Goal: Task Accomplishment & Management: Complete application form

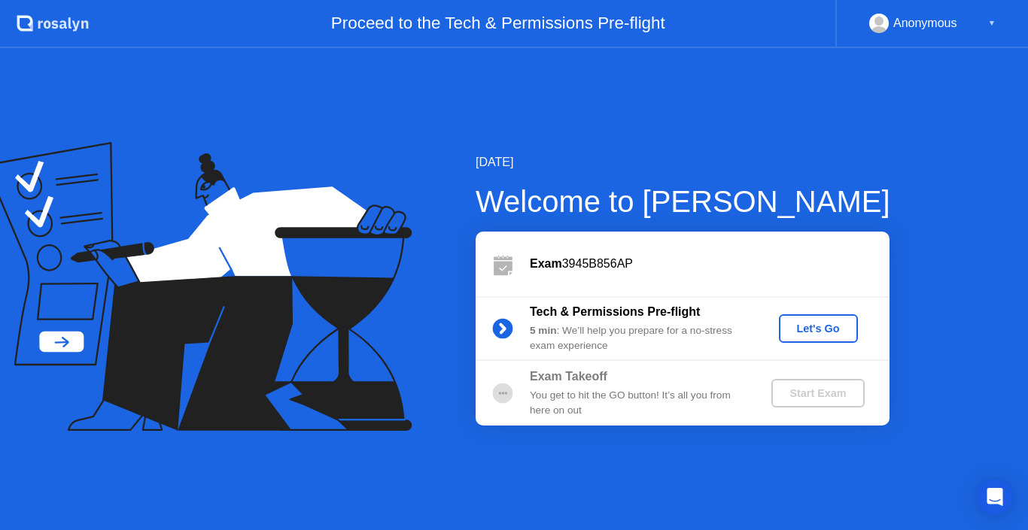
click at [807, 331] on div "Let's Go" at bounding box center [818, 329] width 67 height 12
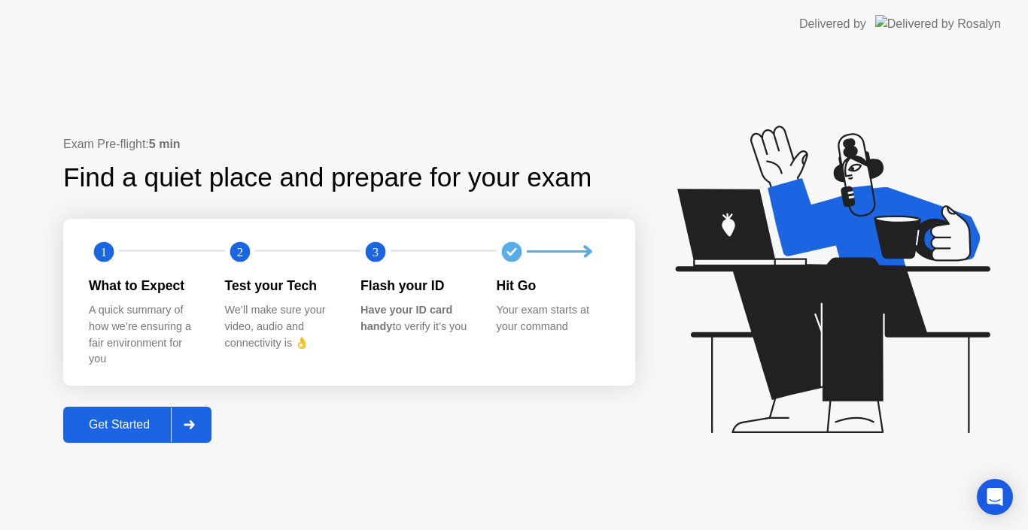
click at [138, 425] on div "Get Started" at bounding box center [119, 425] width 103 height 14
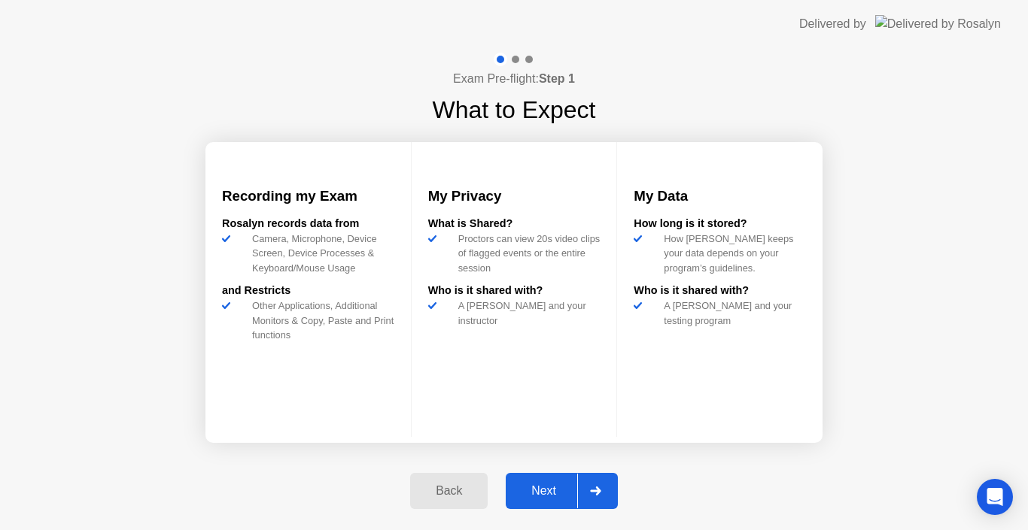
click at [558, 492] on div "Next" at bounding box center [543, 492] width 67 height 14
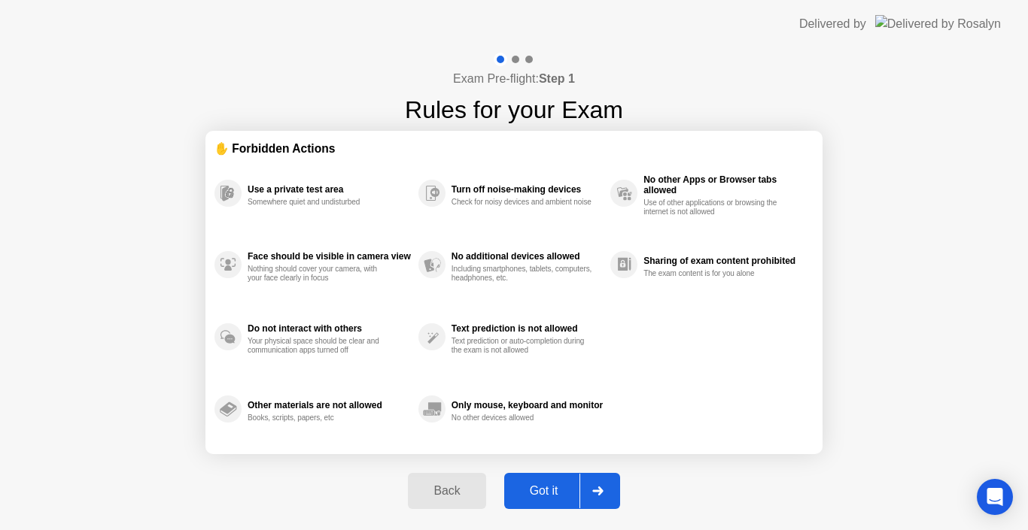
click at [558, 492] on div "Got it" at bounding box center [544, 492] width 71 height 14
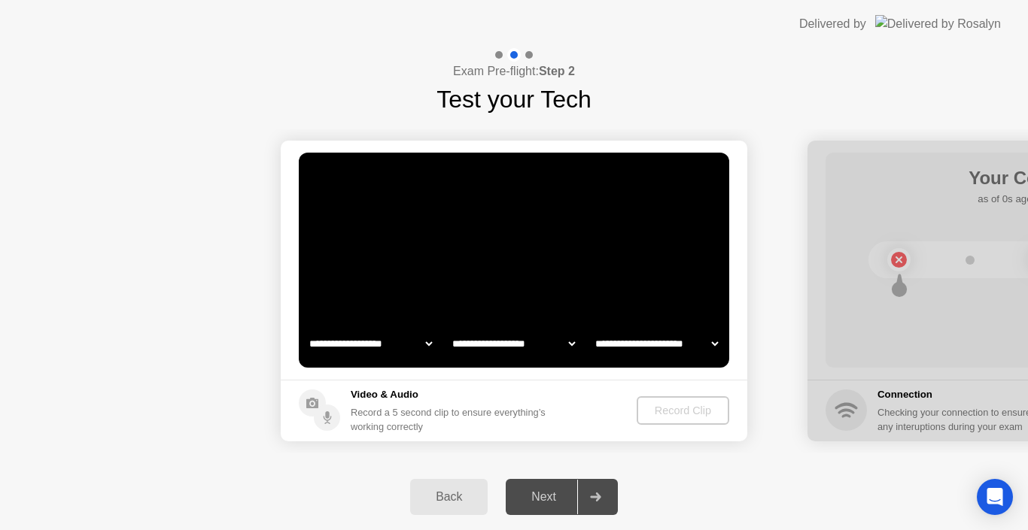
select select "**********"
select select "*******"
click at [394, 390] on h5 "Video & Audio" at bounding box center [451, 395] width 201 height 15
click at [661, 412] on div "Record Clip" at bounding box center [683, 411] width 81 height 12
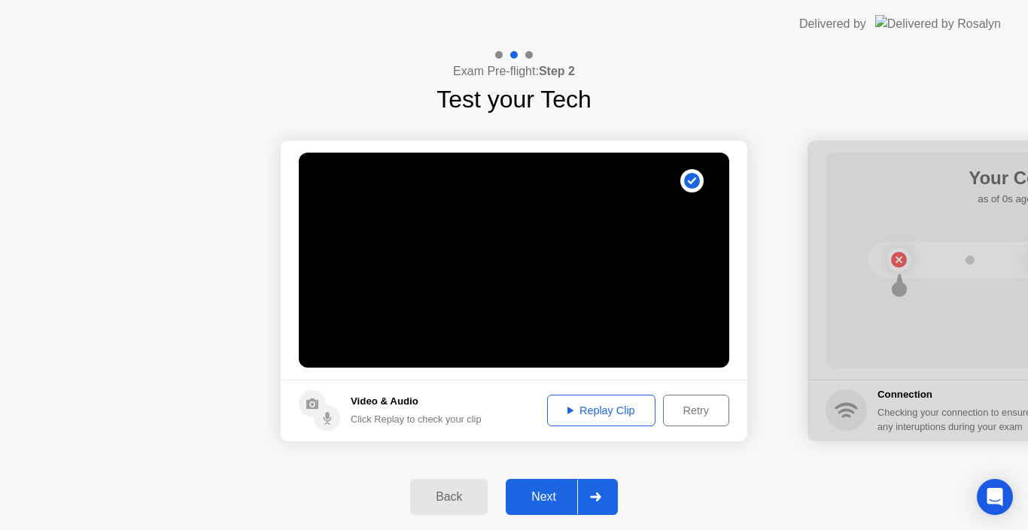
click at [555, 498] on div "Next" at bounding box center [543, 498] width 67 height 14
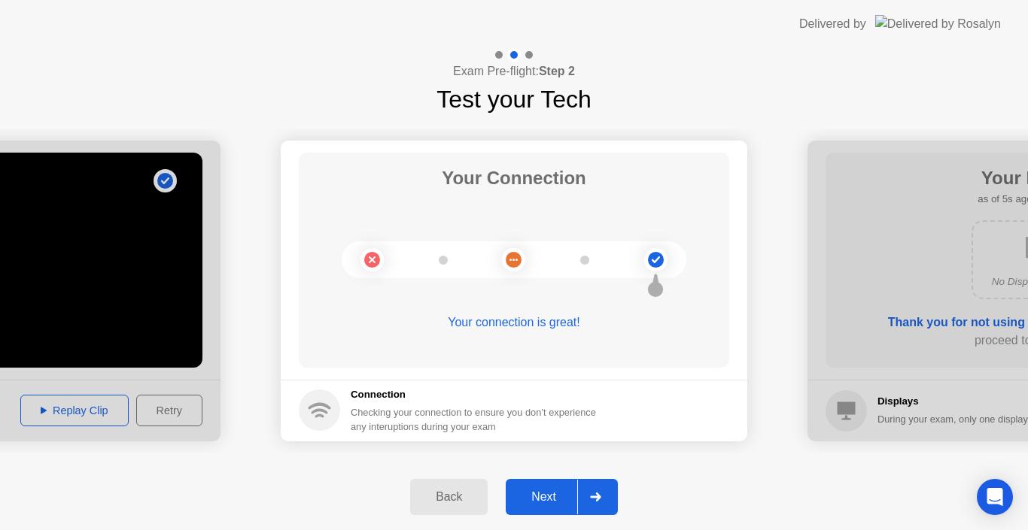
click at [548, 493] on div "Next" at bounding box center [543, 498] width 67 height 14
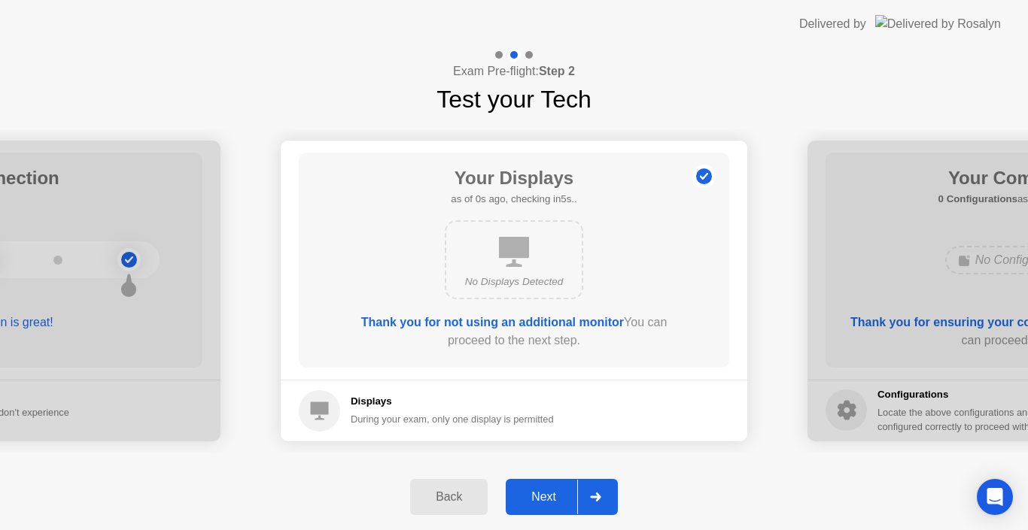
click at [528, 321] on b "Thank you for not using an additional monitor" at bounding box center [492, 322] width 263 height 13
click at [428, 324] on b "Thank you for not using an additional monitor" at bounding box center [492, 322] width 263 height 13
click at [564, 495] on div "Next" at bounding box center [543, 498] width 67 height 14
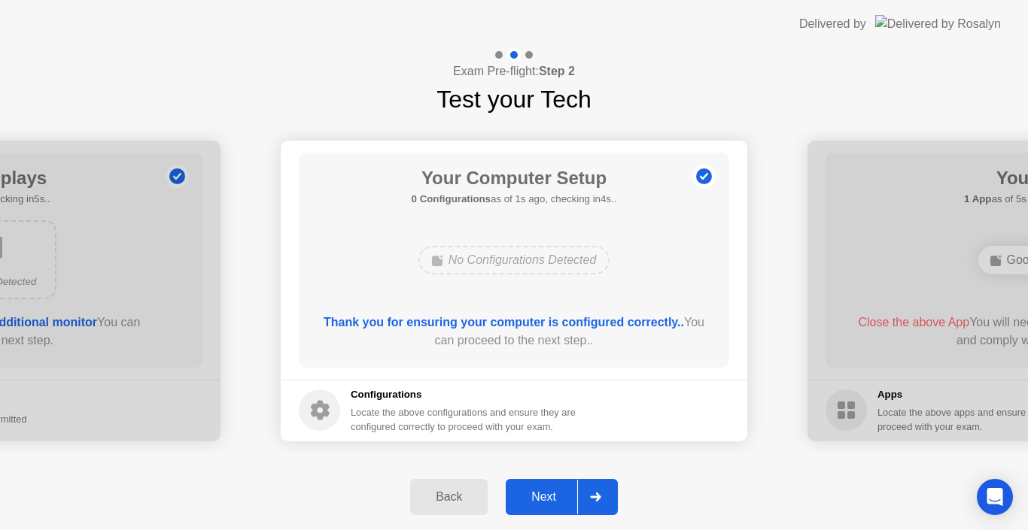
click at [549, 499] on div "Next" at bounding box center [543, 498] width 67 height 14
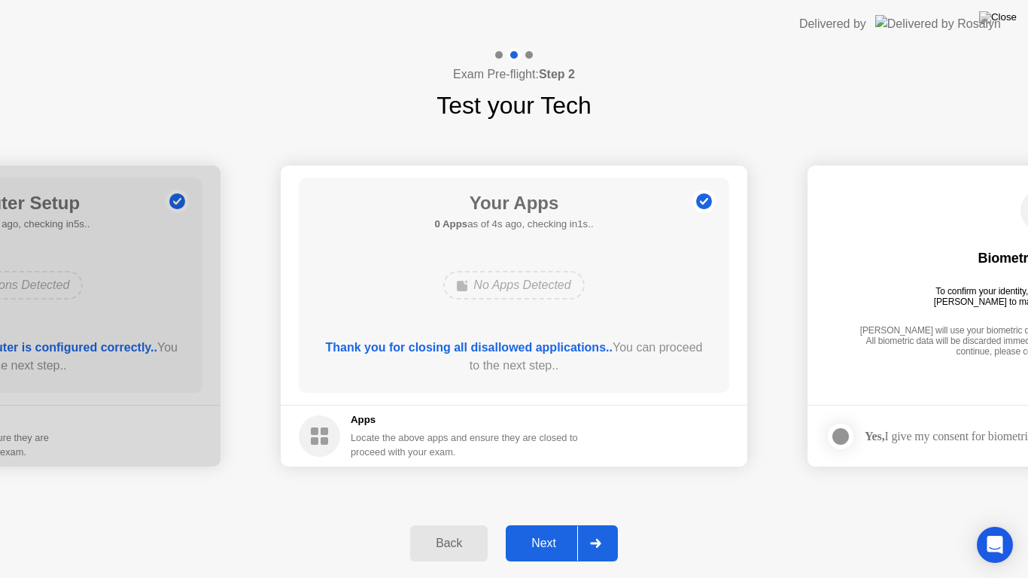
drag, startPoint x: 503, startPoint y: 338, endPoint x: 498, endPoint y: 350, distance: 12.9
click at [503, 340] on div "Your Apps 0 Apps as of 4s ago, checking in1s.. No Apps Detected Thank you for c…" at bounding box center [514, 285] width 430 height 215
click at [498, 350] on b "Thank you for closing all disallowed applications.." at bounding box center [469, 347] width 287 height 13
click at [551, 530] on div "Next" at bounding box center [543, 544] width 67 height 14
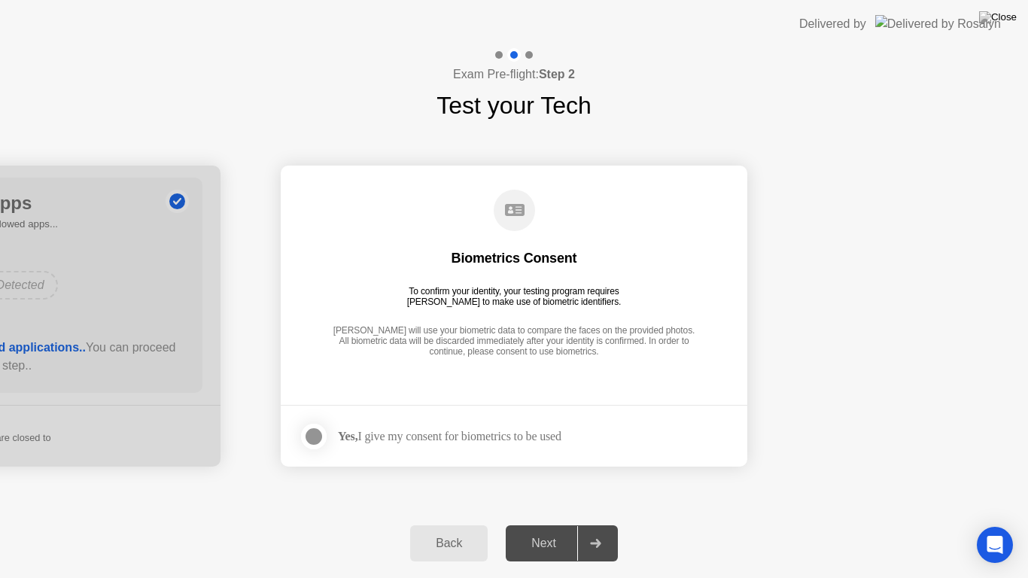
click at [317, 436] on div at bounding box center [314, 436] width 18 height 18
click at [534, 530] on div "Next" at bounding box center [543, 544] width 67 height 14
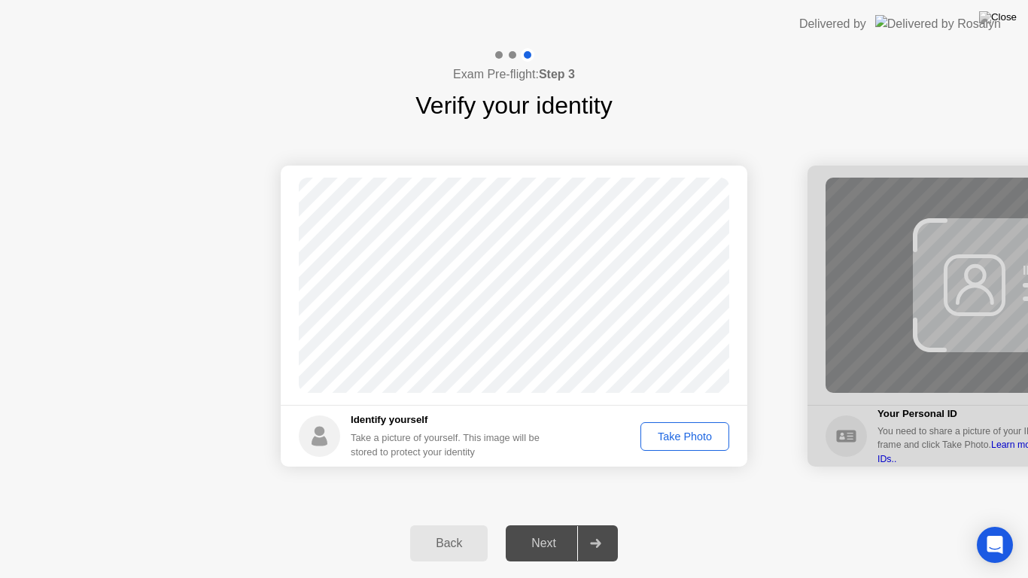
click at [693, 436] on div "Take Photo" at bounding box center [685, 436] width 78 height 12
click at [544, 530] on div "Next" at bounding box center [543, 544] width 67 height 14
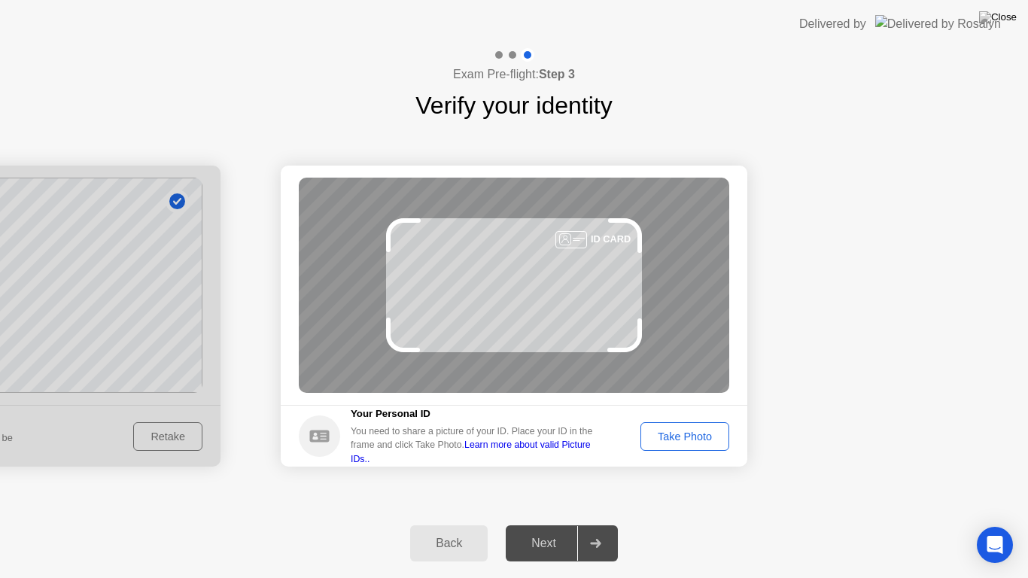
click at [573, 240] on div at bounding box center [571, 239] width 32 height 17
click at [663, 430] on div "Take Photo" at bounding box center [685, 436] width 78 height 12
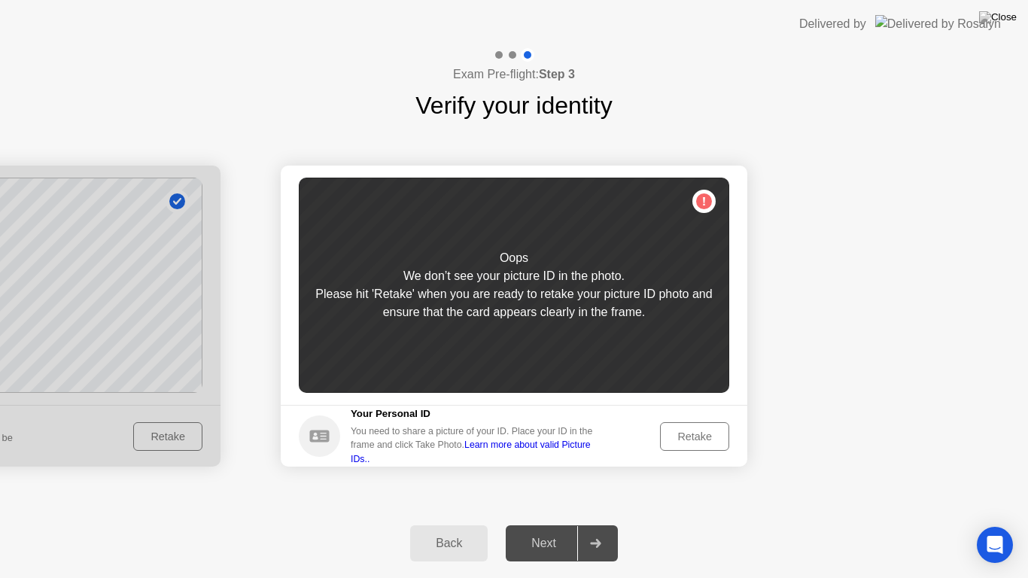
click at [620, 337] on div "Oops We don’t see your picture ID in the photo. Please hit 'Retake' when you ar…" at bounding box center [514, 285] width 430 height 215
click at [699, 439] on div "Retake" at bounding box center [694, 436] width 59 height 12
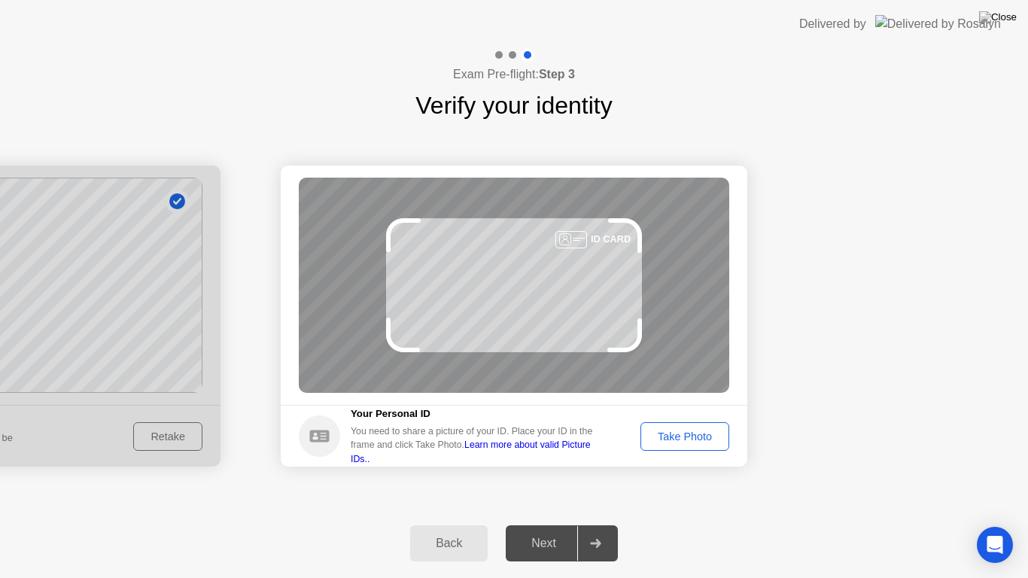
click at [676, 440] on div "Take Photo" at bounding box center [685, 436] width 78 height 12
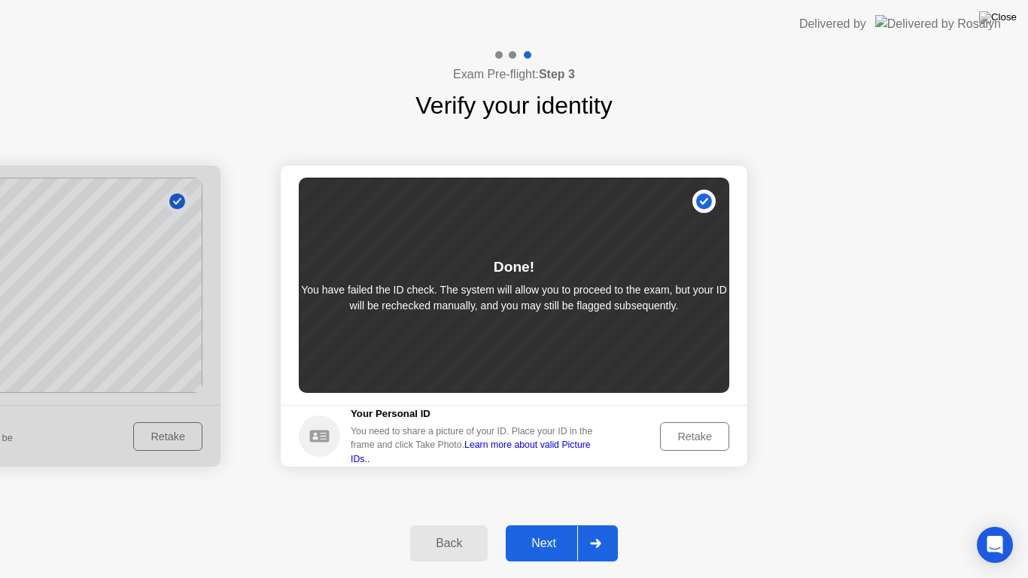
click at [695, 438] on div "Retake" at bounding box center [694, 436] width 59 height 12
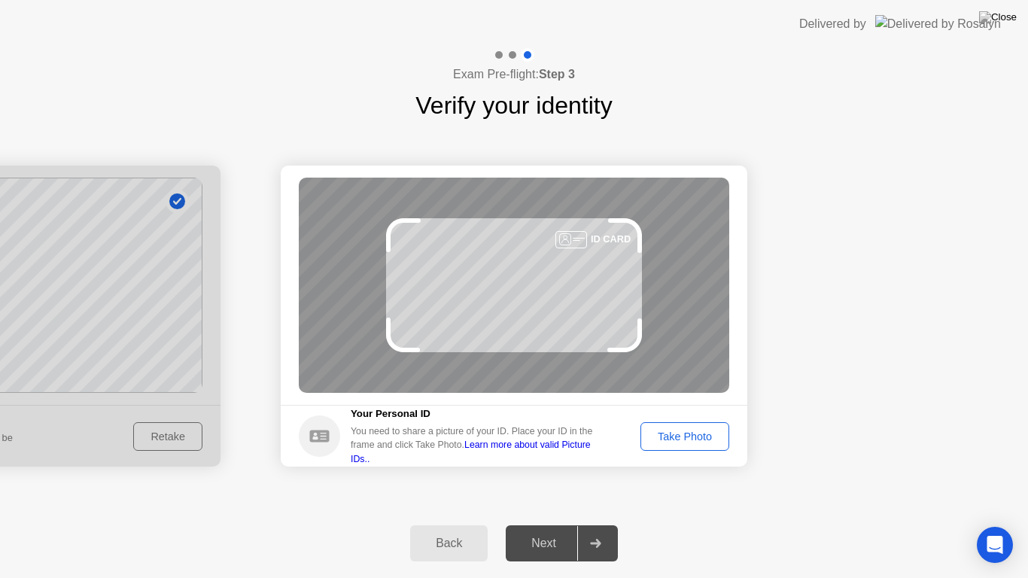
click at [705, 437] on div "Take Photo" at bounding box center [685, 436] width 78 height 12
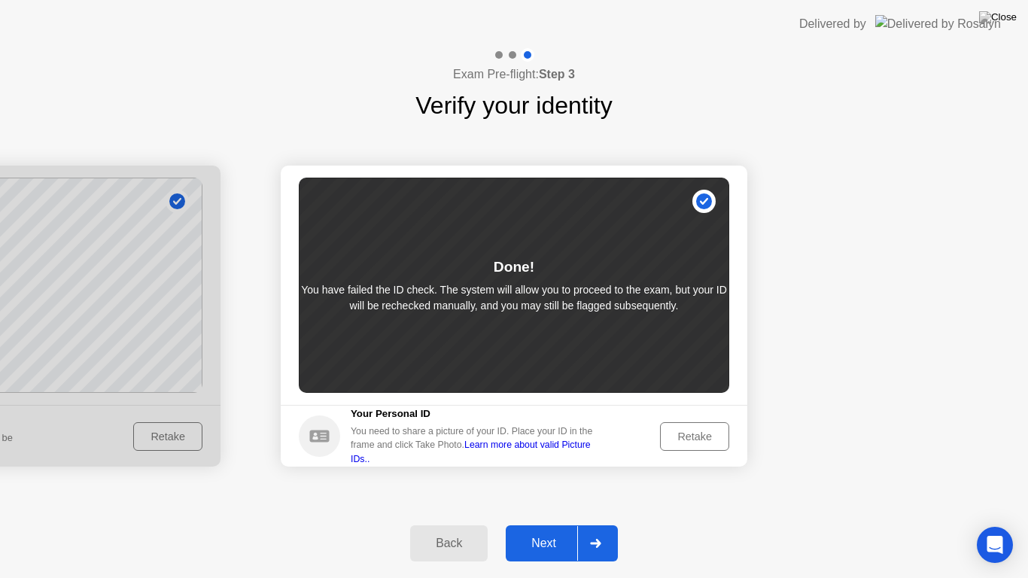
click at [576, 452] on link "Learn more about valid Picture IDs.." at bounding box center [471, 451] width 240 height 24
click at [686, 430] on div "Retake" at bounding box center [694, 436] width 59 height 12
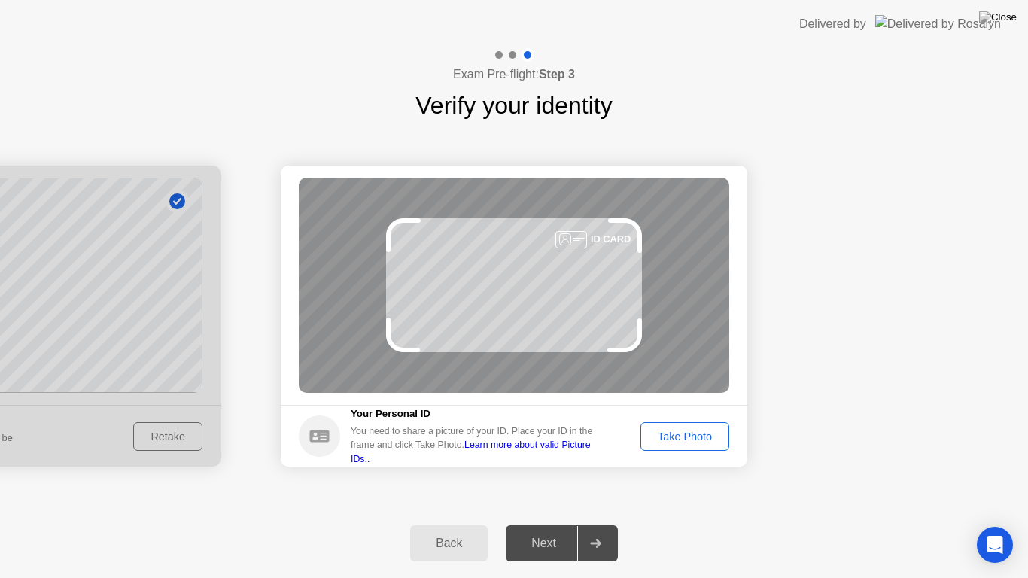
click at [698, 433] on div "Take Photo" at bounding box center [685, 436] width 78 height 12
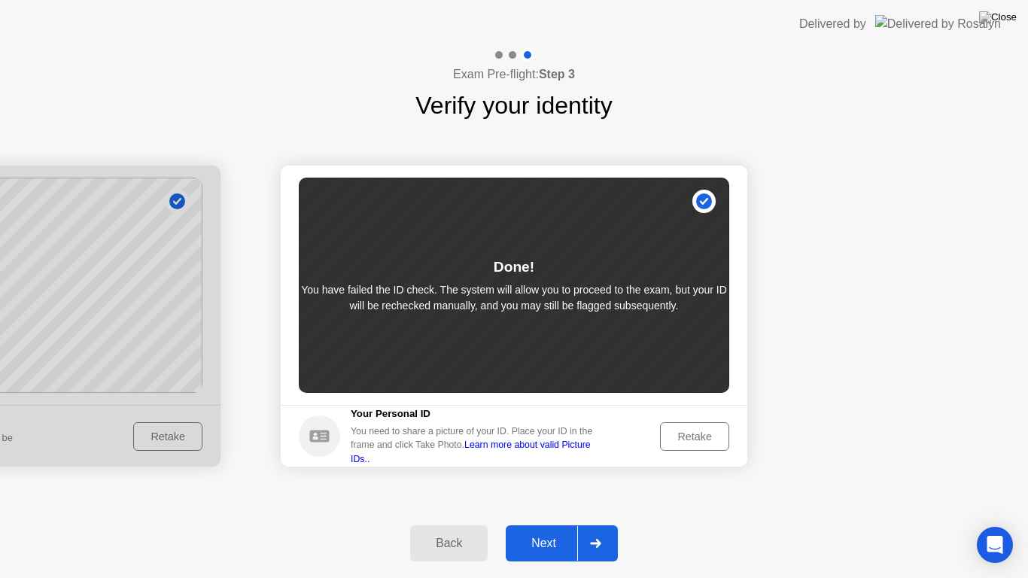
click at [492, 450] on link "Learn more about valid Picture IDs.." at bounding box center [471, 451] width 240 height 24
click at [695, 439] on div "Retake" at bounding box center [694, 436] width 59 height 12
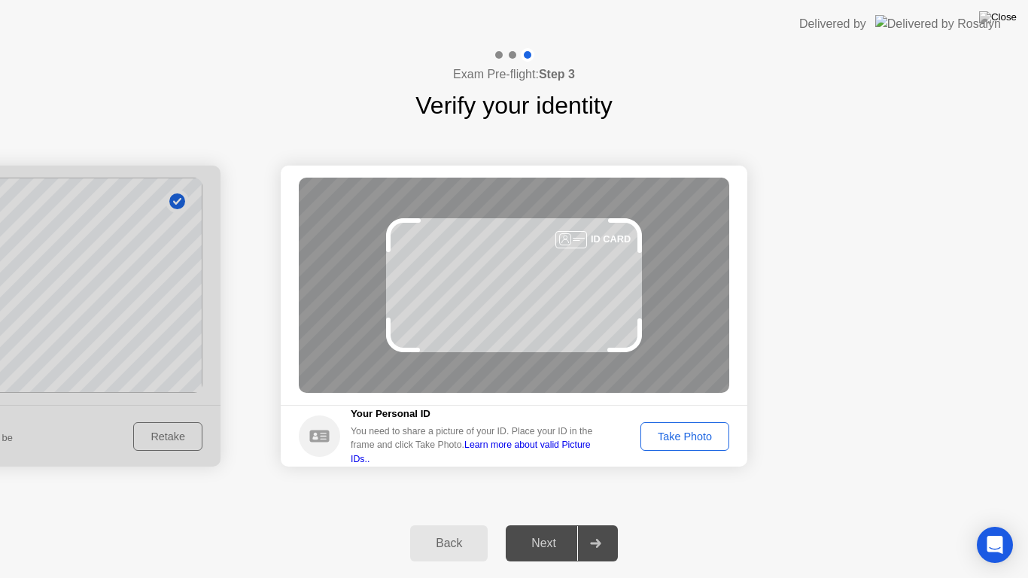
click at [685, 441] on div "Take Photo" at bounding box center [685, 436] width 78 height 12
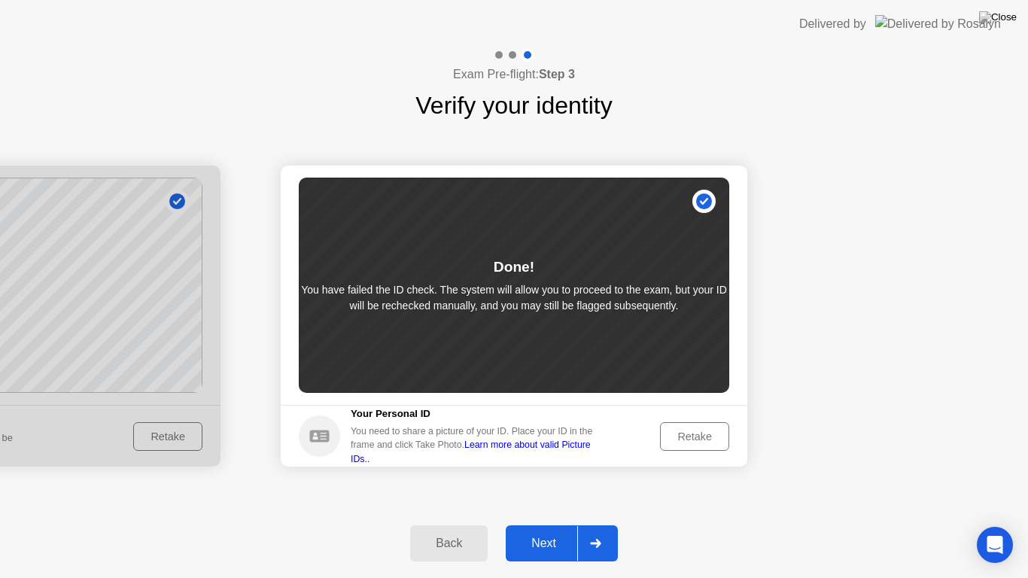
drag, startPoint x: 312, startPoint y: 288, endPoint x: 524, endPoint y: 340, distance: 217.7
click at [504, 301] on p "You have failed the ID check. The system will allow you to proceed to the exam,…" at bounding box center [514, 298] width 430 height 32
click at [695, 430] on div "Retake" at bounding box center [694, 436] width 59 height 12
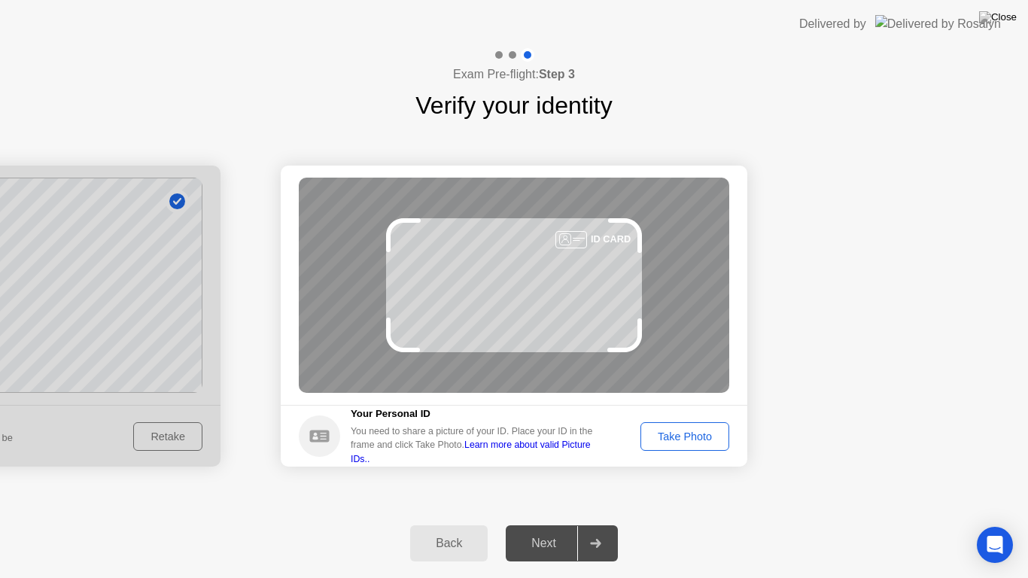
click at [704, 439] on div "Take Photo" at bounding box center [685, 436] width 78 height 12
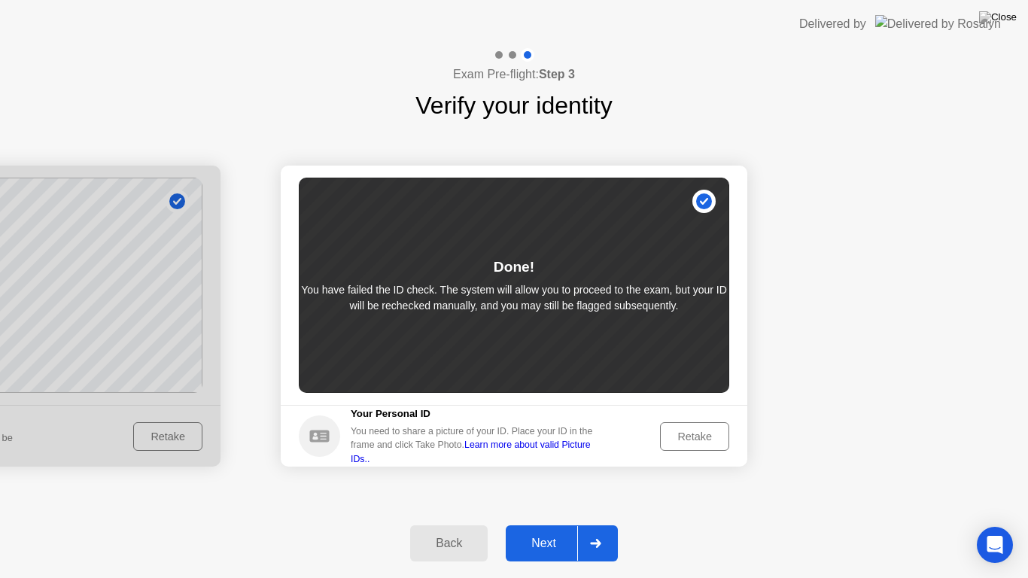
click at [551, 530] on div "Next" at bounding box center [543, 544] width 67 height 14
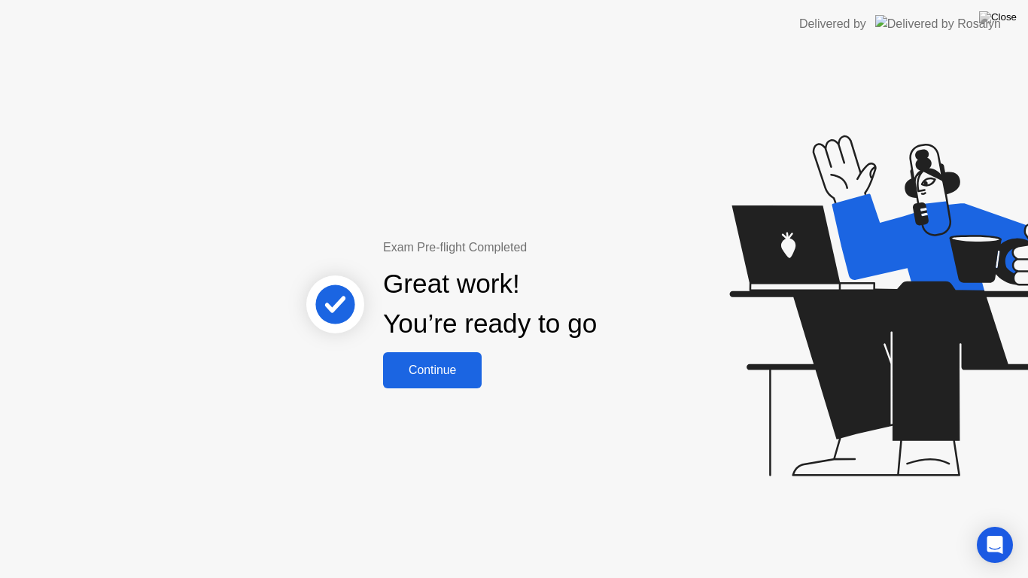
click at [423, 365] on div "Continue" at bounding box center [433, 370] width 90 height 14
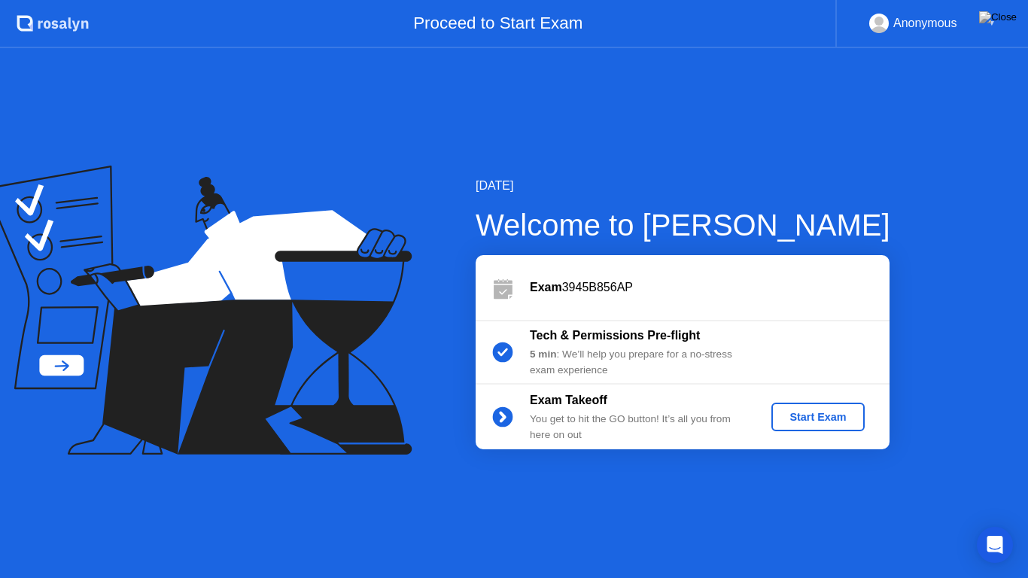
click at [847, 423] on div "Start Exam" at bounding box center [817, 417] width 81 height 12
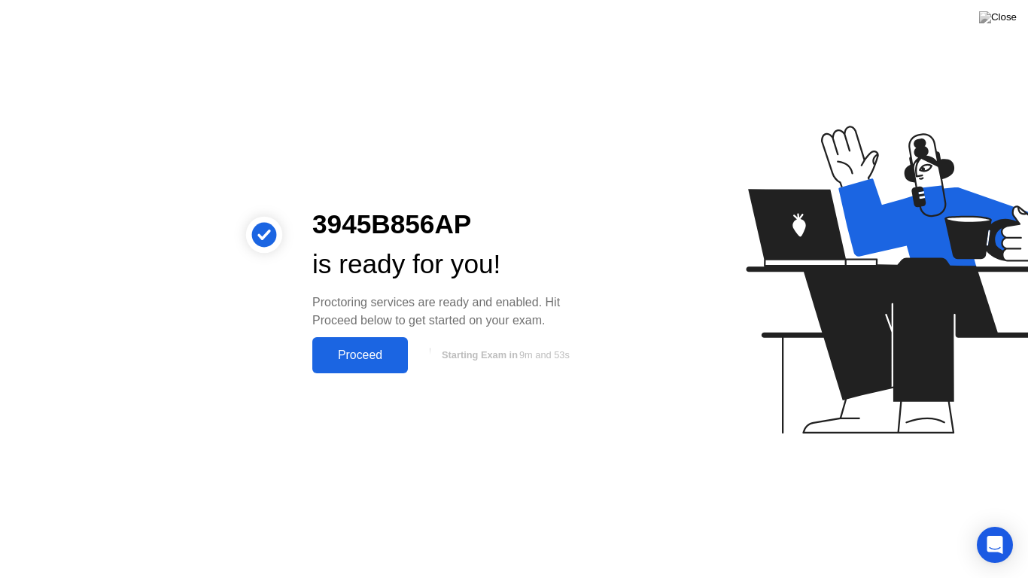
click at [345, 357] on div "Proceed" at bounding box center [360, 355] width 87 height 14
